Goal: Task Accomplishment & Management: Manage account settings

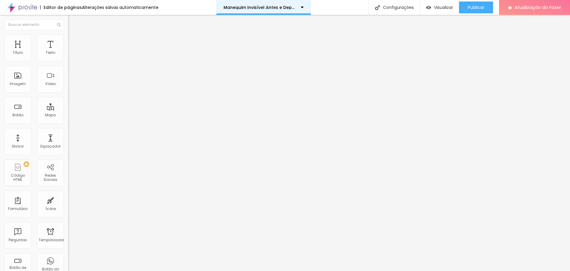
click at [299, 4] on div "Manequim Invisível Antes e Depois" at bounding box center [263, 7] width 95 height 15
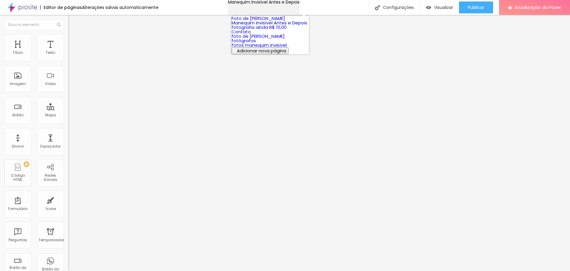
click at [286, 4] on div "Manequim Invisível Antes e Depois" at bounding box center [264, 2] width 72 height 4
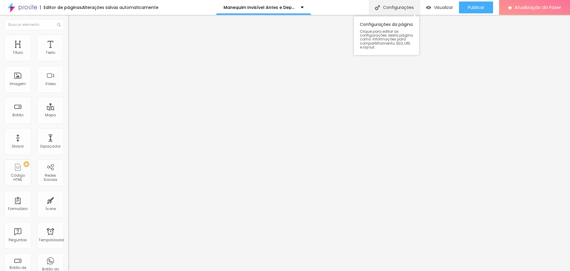
click at [389, 7] on font "Configurações" at bounding box center [398, 7] width 31 height 6
drag, startPoint x: 318, startPoint y: 67, endPoint x: 214, endPoint y: 70, distance: 104.6
type input "c"
type input "Casamentos"
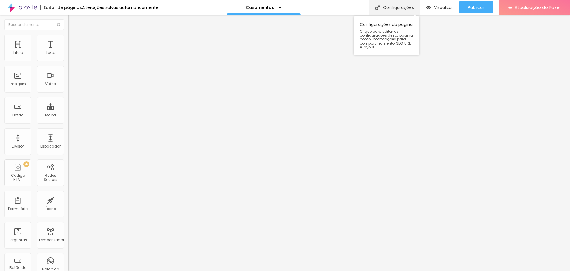
click at [396, 5] on font "Configurações" at bounding box center [398, 7] width 31 height 6
drag, startPoint x: 273, startPoint y: 96, endPoint x: 203, endPoint y: 98, distance: 70.4
type input "/"
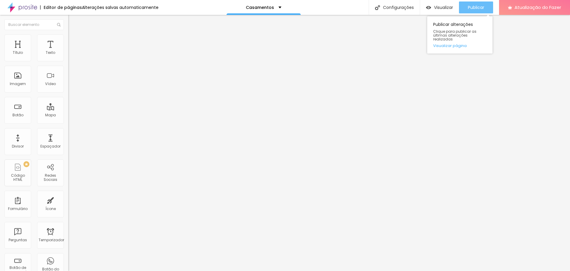
click at [484, 7] on font "Publicar" at bounding box center [476, 7] width 16 height 6
click at [20, 9] on img at bounding box center [22, 7] width 30 height 15
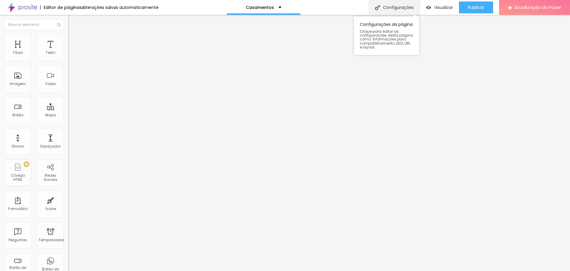
click at [396, 9] on font "Configurações" at bounding box center [398, 7] width 31 height 6
click at [25, 8] on img at bounding box center [22, 7] width 30 height 15
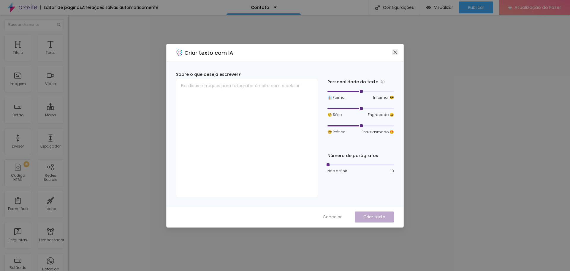
click at [393, 53] on icon "close" at bounding box center [395, 52] width 5 height 5
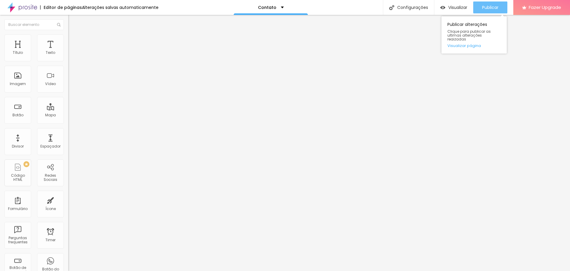
click at [483, 8] on span "Publicar" at bounding box center [490, 7] width 16 height 5
click at [28, 7] on img at bounding box center [22, 7] width 30 height 15
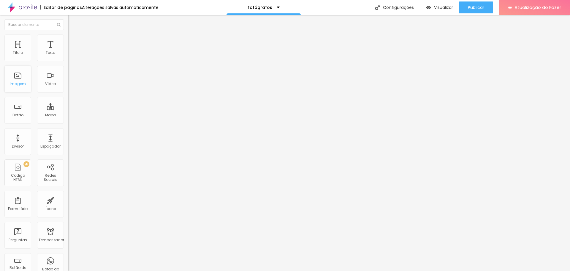
click at [14, 80] on div "Imagem" at bounding box center [17, 79] width 27 height 27
click at [485, 7] on button "Publicar" at bounding box center [476, 7] width 34 height 12
click at [27, 7] on img at bounding box center [22, 7] width 30 height 15
click at [24, 9] on img at bounding box center [22, 7] width 30 height 15
click at [23, 6] on img at bounding box center [22, 7] width 30 height 15
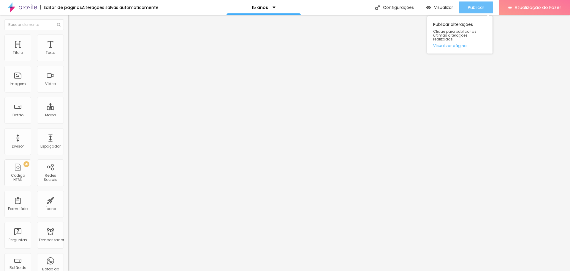
click at [476, 7] on font "Publicar" at bounding box center [476, 7] width 16 height 6
click at [22, 4] on img at bounding box center [22, 7] width 30 height 15
click at [68, 40] on li "Avançado" at bounding box center [102, 43] width 68 height 6
click at [68, 38] on li "Estilo" at bounding box center [102, 37] width 68 height 6
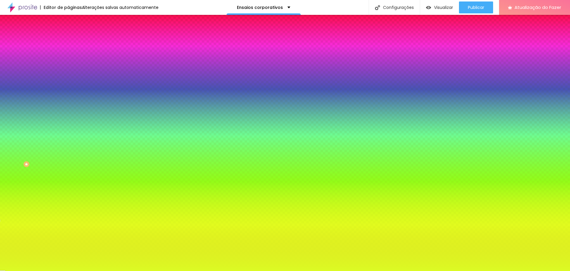
click at [68, 81] on div at bounding box center [102, 81] width 68 height 0
click at [48, 159] on div at bounding box center [285, 135] width 570 height 271
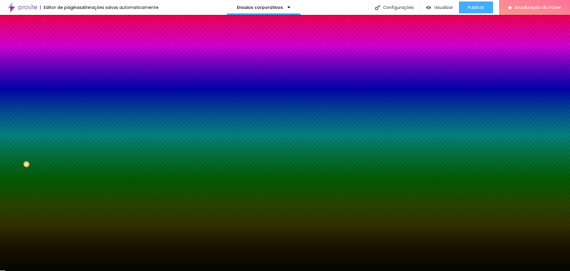
click at [68, 75] on font "Cor de fundo" at bounding box center [80, 71] width 24 height 5
click at [68, 81] on div at bounding box center [102, 81] width 68 height 0
click at [68, 87] on div at bounding box center [102, 87] width 68 height 0
click at [68, 87] on input "#DCFB24" at bounding box center [103, 84] width 71 height 6
click at [68, 81] on div at bounding box center [102, 81] width 68 height 0
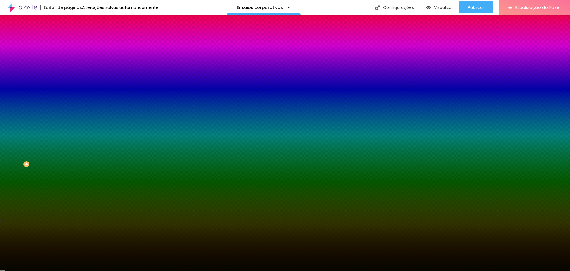
click at [68, 81] on div at bounding box center [102, 81] width 68 height 0
click at [68, 87] on div at bounding box center [102, 87] width 68 height 0
click at [68, 81] on div at bounding box center [102, 81] width 68 height 0
click at [59, 116] on div at bounding box center [285, 135] width 570 height 271
drag, startPoint x: 58, startPoint y: 118, endPoint x: 63, endPoint y: 101, distance: 17.9
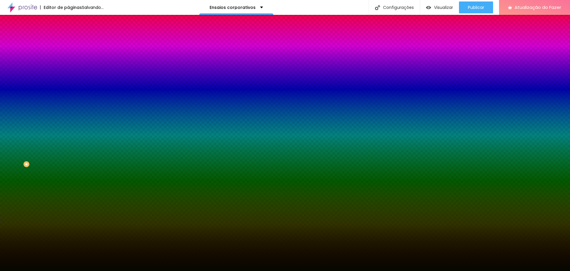
click at [68, 101] on div "Imagem de fundo Adicionar imagem Efeito da Imagem Nenhum Nenhum Parallax Cor de…" at bounding box center [102, 84] width 68 height 77
click at [68, 81] on div at bounding box center [102, 81] width 68 height 0
click at [11, 117] on div at bounding box center [285, 135] width 570 height 271
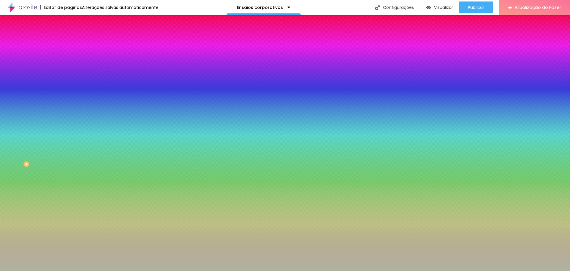
drag, startPoint x: 11, startPoint y: 117, endPoint x: 13, endPoint y: 129, distance: 12.1
click at [57, 81] on div at bounding box center [57, 80] width 1 height 1
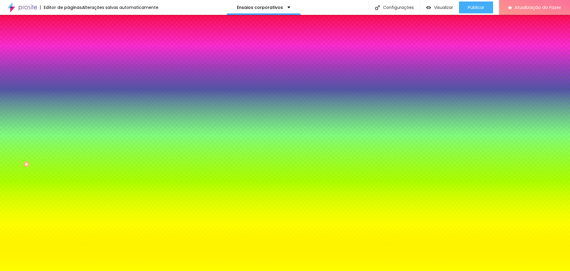
click at [68, 87] on input "#FFFF00" at bounding box center [103, 84] width 71 height 6
click at [68, 75] on font "Cor de fundo" at bounding box center [80, 71] width 24 height 5
click at [68, 81] on div at bounding box center [102, 81] width 68 height 0
click at [51, 117] on div at bounding box center [285, 135] width 570 height 271
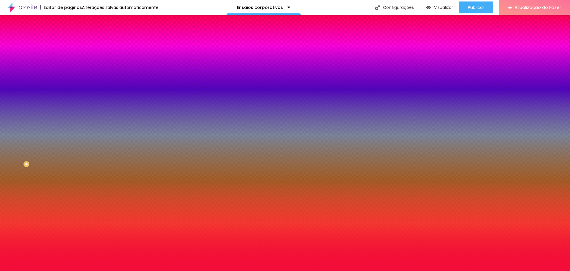
click at [46, 117] on div at bounding box center [285, 135] width 570 height 271
click at [68, 113] on div "Imagem de fundo Adicionar imagem Efeito da Imagem Nenhum Nenhum Paralaxe Cor de…" at bounding box center [102, 84] width 68 height 77
click at [68, 81] on div at bounding box center [102, 81] width 68 height 0
type input "#F30D3A"
drag, startPoint x: 61, startPoint y: 116, endPoint x: 64, endPoint y: 163, distance: 47.3
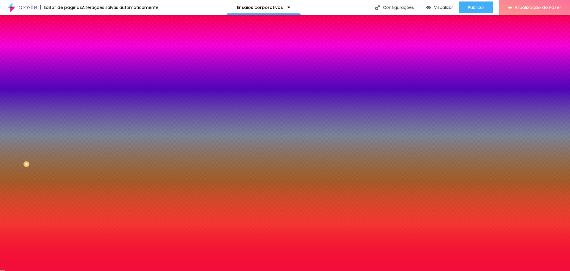
click at [68, 163] on div "Editar nulo Conteúdo Estilo Avançado Imagem de fundo Adicionar imagem Efeito da…" at bounding box center [102, 143] width 68 height 256
click at [68, 87] on input "#F30D3A" at bounding box center [103, 84] width 71 height 6
click at [68, 81] on div at bounding box center [102, 81] width 68 height 0
click at [10, 116] on div at bounding box center [285, 135] width 570 height 271
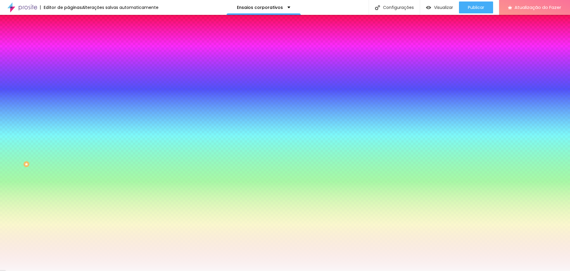
click at [68, 182] on div "Editar nulo Conteúdo Estilo Avançado Imagem de fundo Adicionar imagem Efeito da…" at bounding box center [102, 143] width 68 height 256
click at [68, 62] on font "Nenhum" at bounding box center [75, 59] width 15 height 5
click at [74, 35] on font "Conteúdo" at bounding box center [83, 32] width 18 height 5
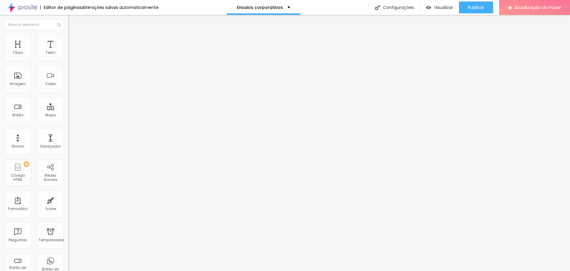
click at [68, 39] on li "Estilo" at bounding box center [102, 37] width 68 height 6
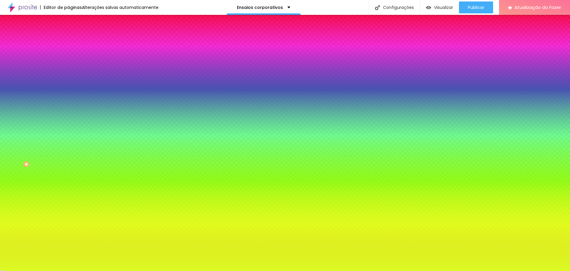
click at [68, 81] on div at bounding box center [102, 81] width 68 height 0
drag, startPoint x: 60, startPoint y: 116, endPoint x: 60, endPoint y: 164, distance: 47.8
click at [68, 164] on div "Editar nulo Conteúdo Estilo Avançado Imagem de fundo Adicionar imagem Efeito da…" at bounding box center [102, 143] width 68 height 256
click at [68, 81] on div at bounding box center [102, 81] width 68 height 0
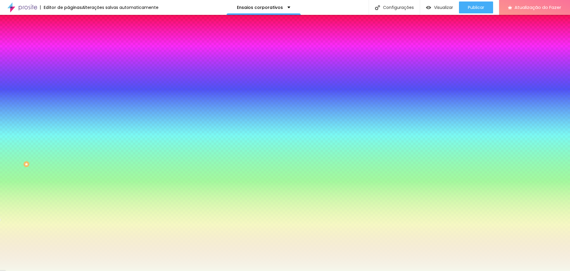
click at [11, 117] on div at bounding box center [285, 135] width 570 height 271
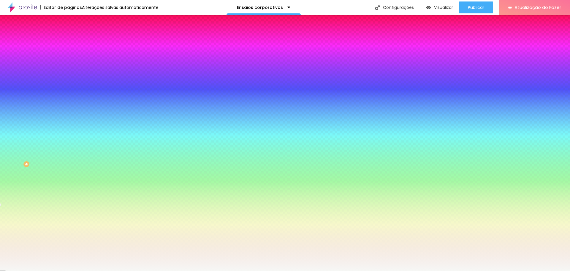
type input "#F6F7F5"
click at [5, 8] on div at bounding box center [4, 7] width 1 height 1
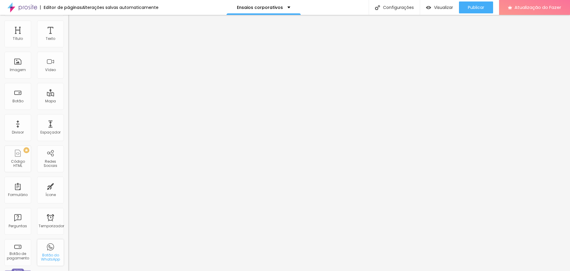
scroll to position [59, 0]
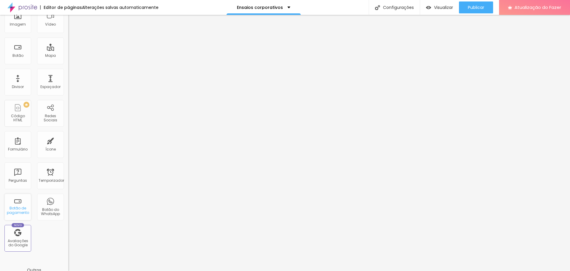
click at [22, 203] on div "Botão de pagamento" at bounding box center [17, 206] width 27 height 27
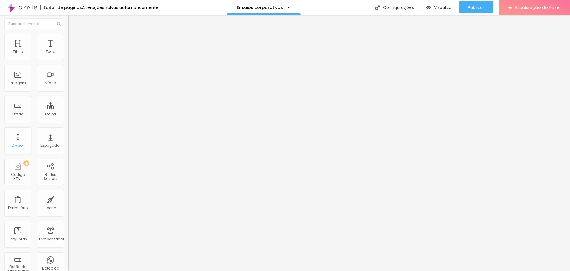
scroll to position [0, 0]
click at [20, 47] on div "Título" at bounding box center [17, 47] width 27 height 27
click at [51, 51] on div "Texto" at bounding box center [50, 47] width 27 height 27
click at [49, 53] on font "Texto" at bounding box center [51, 52] width 10 height 5
click at [46, 56] on div "Texto" at bounding box center [50, 47] width 27 height 27
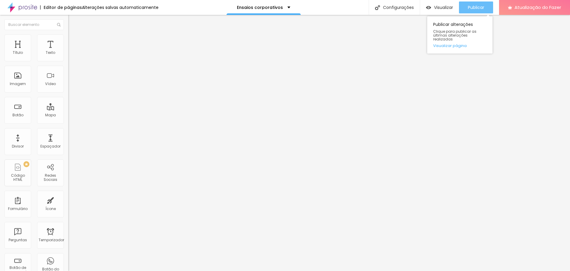
click at [483, 8] on font "Publicar" at bounding box center [476, 7] width 16 height 6
click at [31, 7] on img at bounding box center [22, 7] width 30 height 15
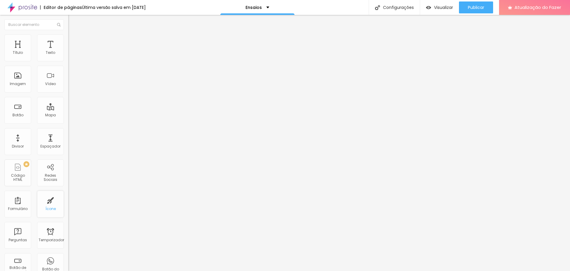
click at [49, 207] on font "Ícone" at bounding box center [50, 208] width 10 height 5
click at [27, 7] on img at bounding box center [22, 7] width 30 height 15
click at [477, 4] on font "Publicar" at bounding box center [476, 7] width 16 height 6
click at [24, 85] on font "Imagem" at bounding box center [18, 83] width 16 height 5
click at [30, 4] on img at bounding box center [22, 7] width 30 height 15
